Goal: Information Seeking & Learning: Learn about a topic

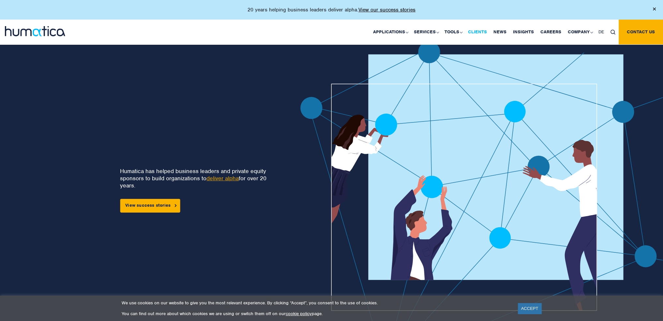
click at [487, 31] on link "Clients" at bounding box center [477, 32] width 25 height 25
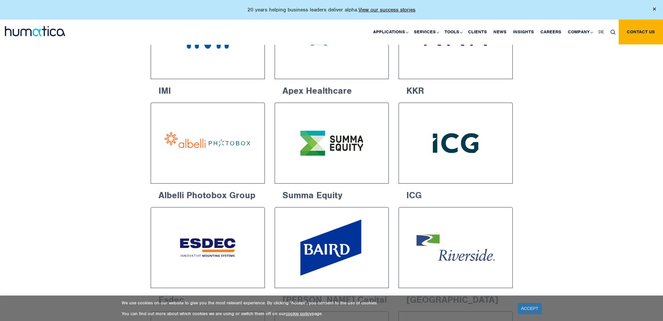
scroll to position [228, 0]
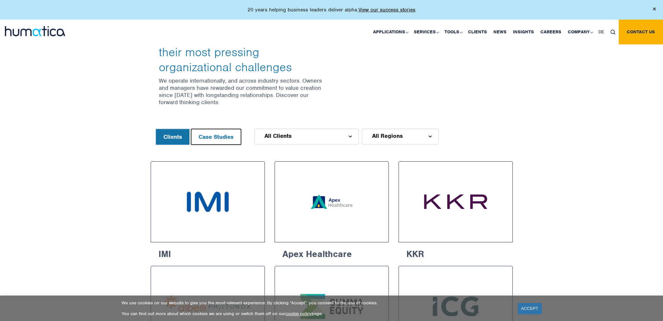
click at [203, 131] on button "Case Studies" at bounding box center [216, 137] width 50 height 16
